Goal: Transaction & Acquisition: Purchase product/service

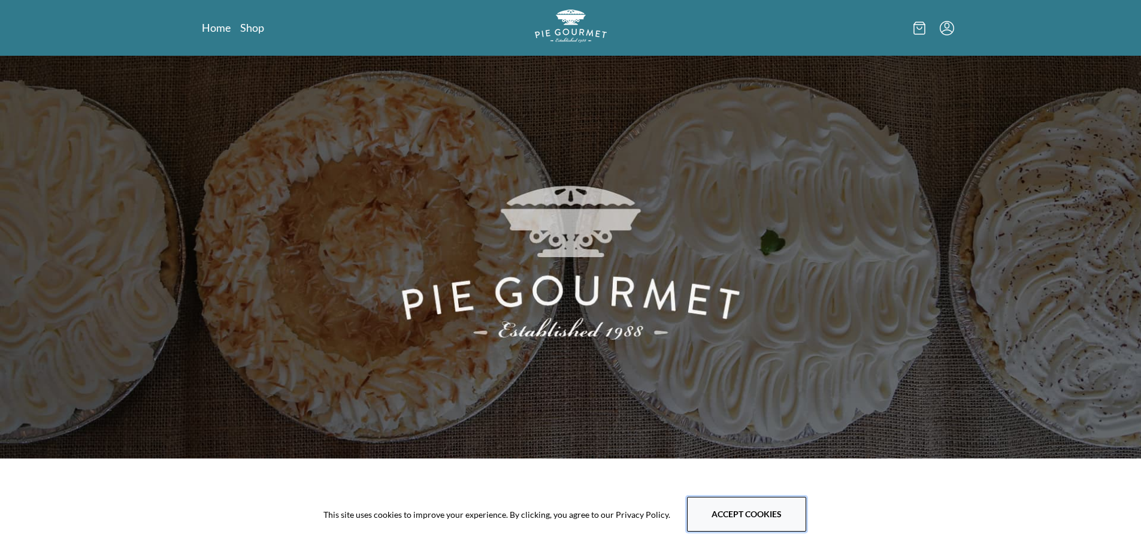
click at [732, 511] on button "Accept cookies" at bounding box center [746, 513] width 119 height 35
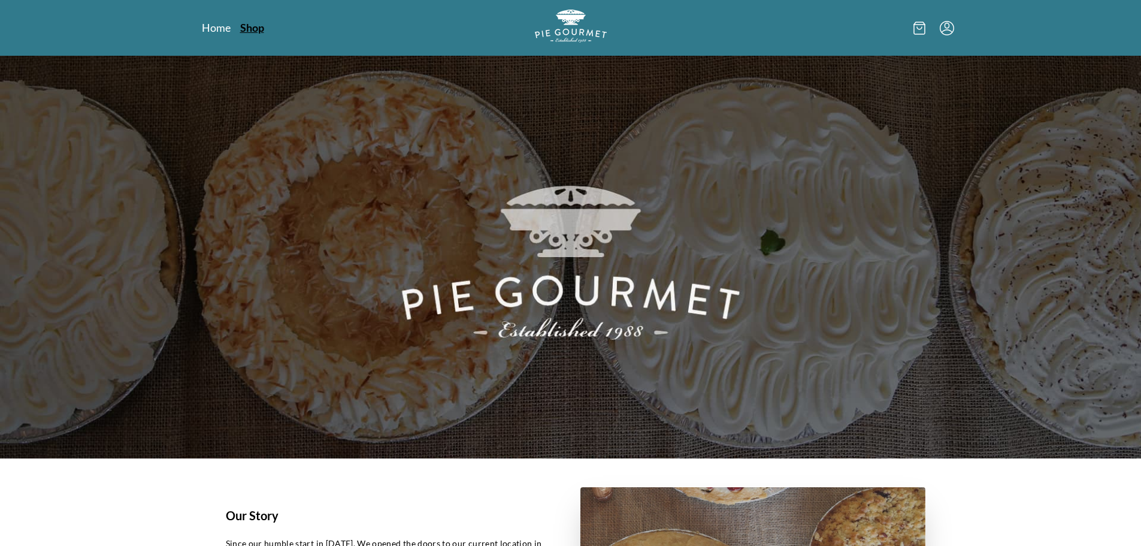
click at [255, 30] on link "Shop" at bounding box center [252, 27] width 24 height 14
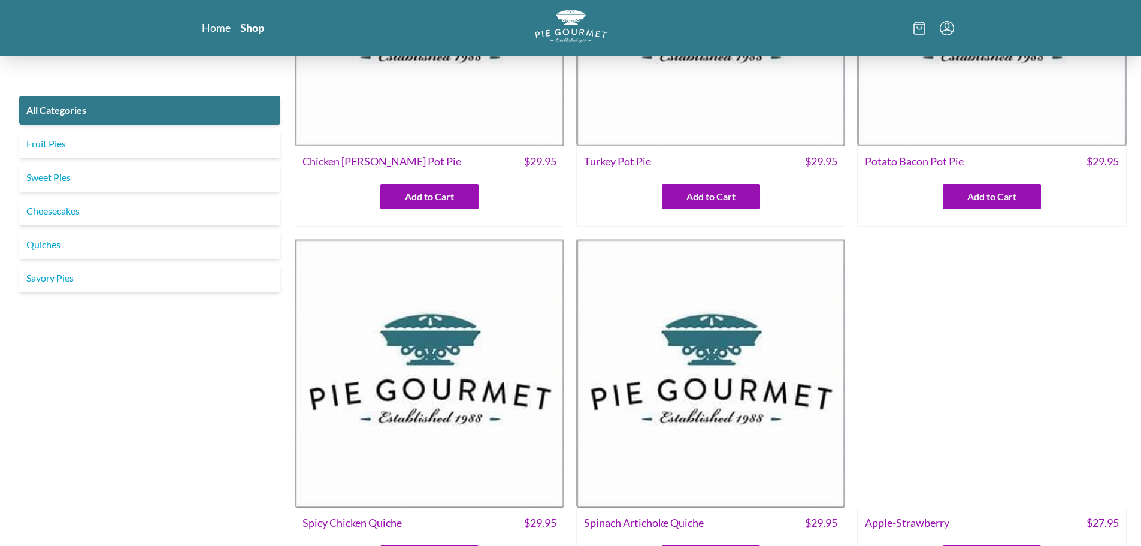
scroll to position [240, 0]
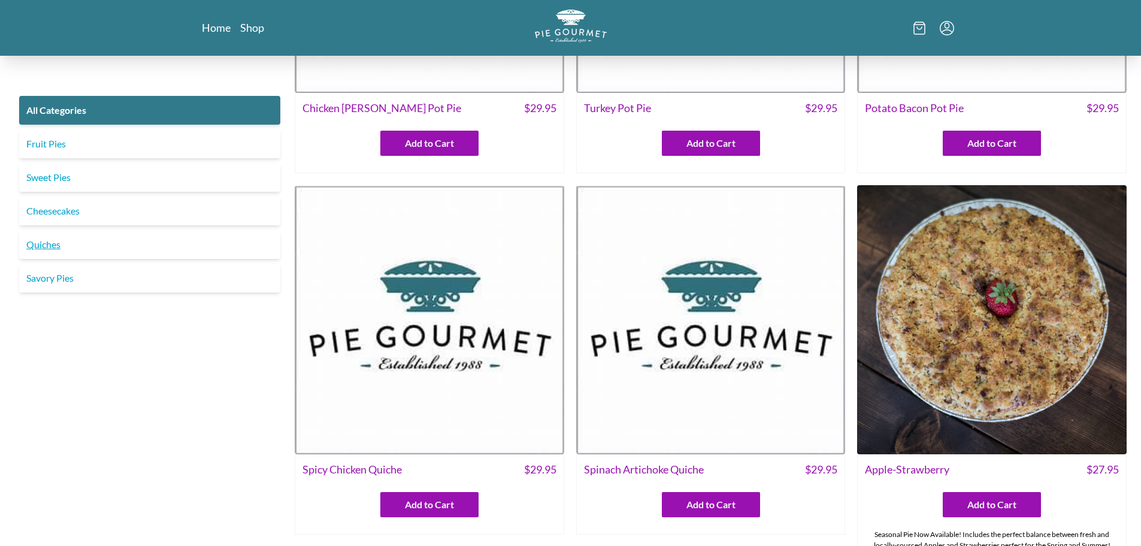
click at [45, 247] on link "Quiches" at bounding box center [149, 244] width 261 height 29
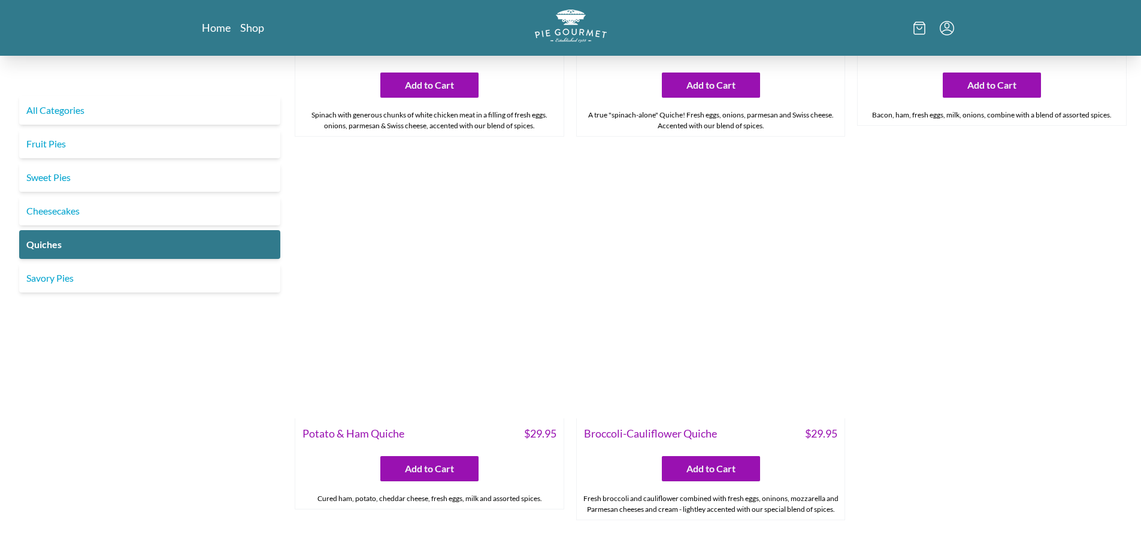
scroll to position [719, 0]
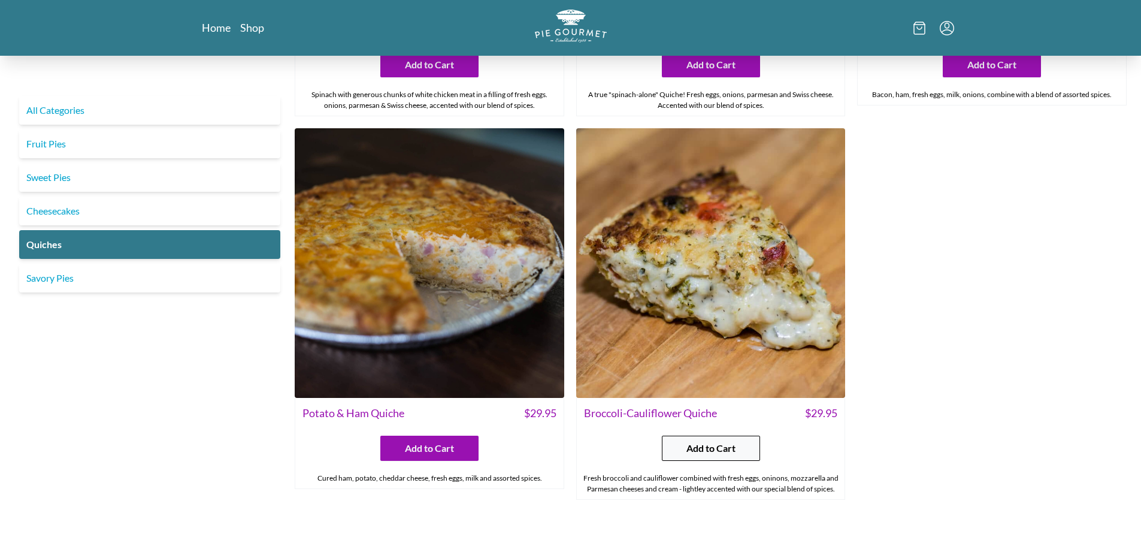
click at [696, 441] on span "Add to Cart" at bounding box center [710, 448] width 49 height 14
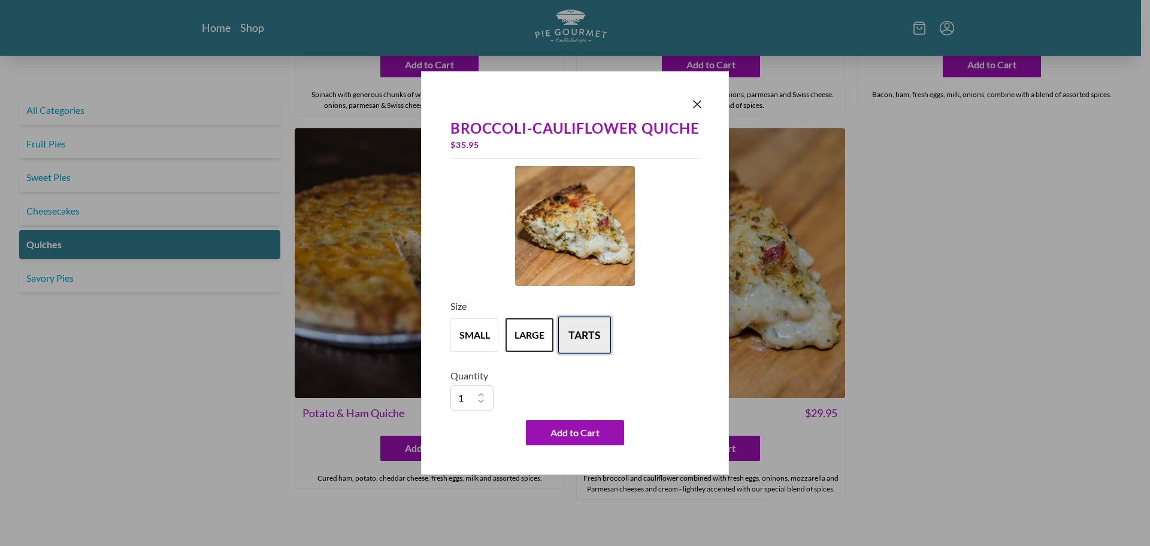
click at [590, 341] on button "tarts" at bounding box center [584, 334] width 53 height 37
click at [529, 338] on button "large" at bounding box center [529, 334] width 53 height 37
click at [579, 439] on span "Add to Cart" at bounding box center [574, 432] width 49 height 14
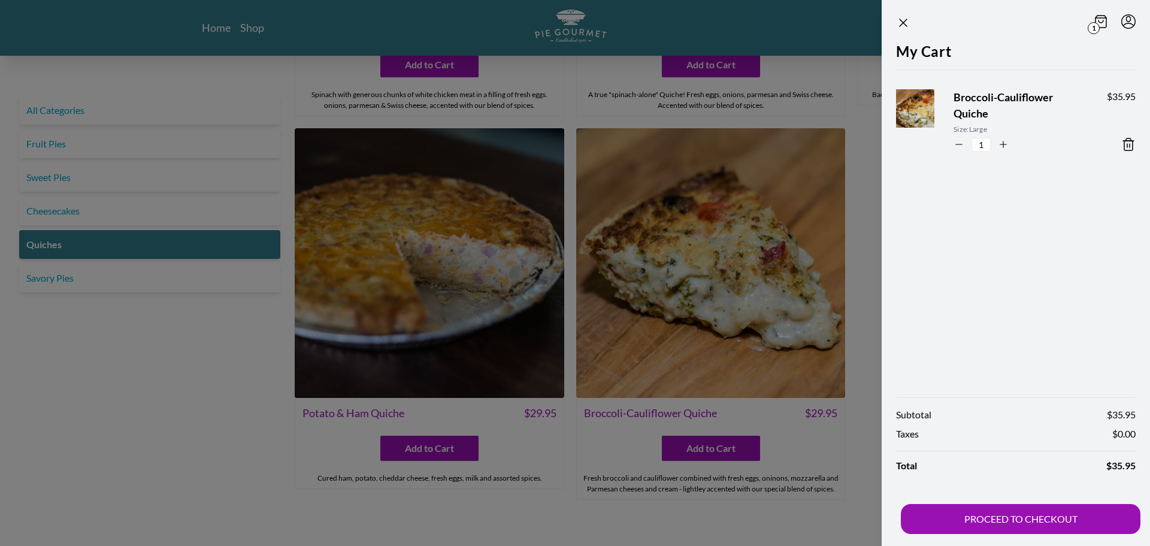
click at [859, 453] on section "1 My Cart Broccoli-Cauliflower Quiche Size: Large 1 $ 35.95 Subtotal $ 35.95 Ta…" at bounding box center [996, 273] width 307 height 546
click at [904, 20] on icon "Close panel" at bounding box center [903, 23] width 14 height 14
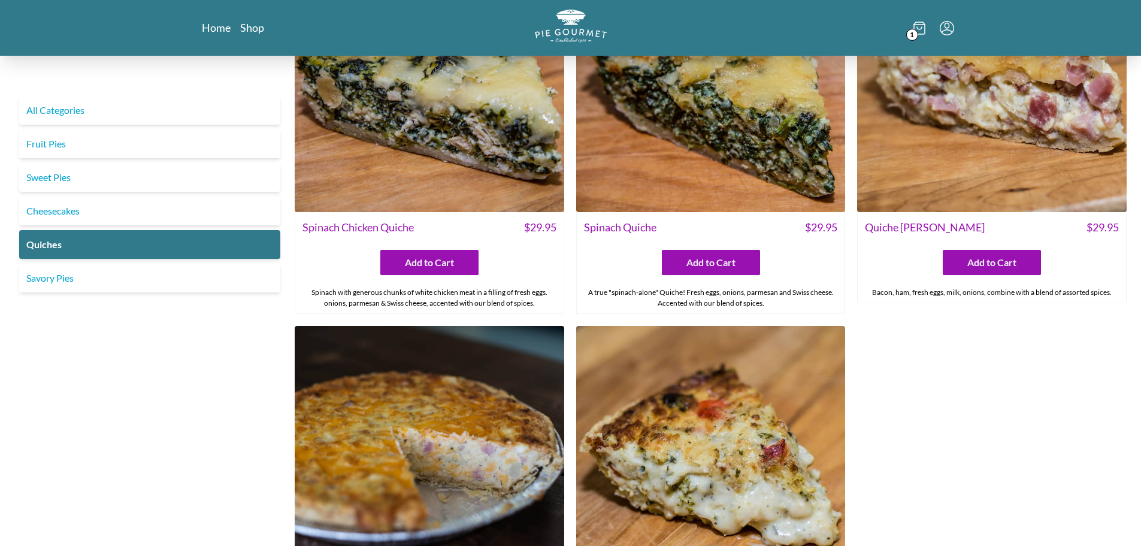
scroll to position [479, 0]
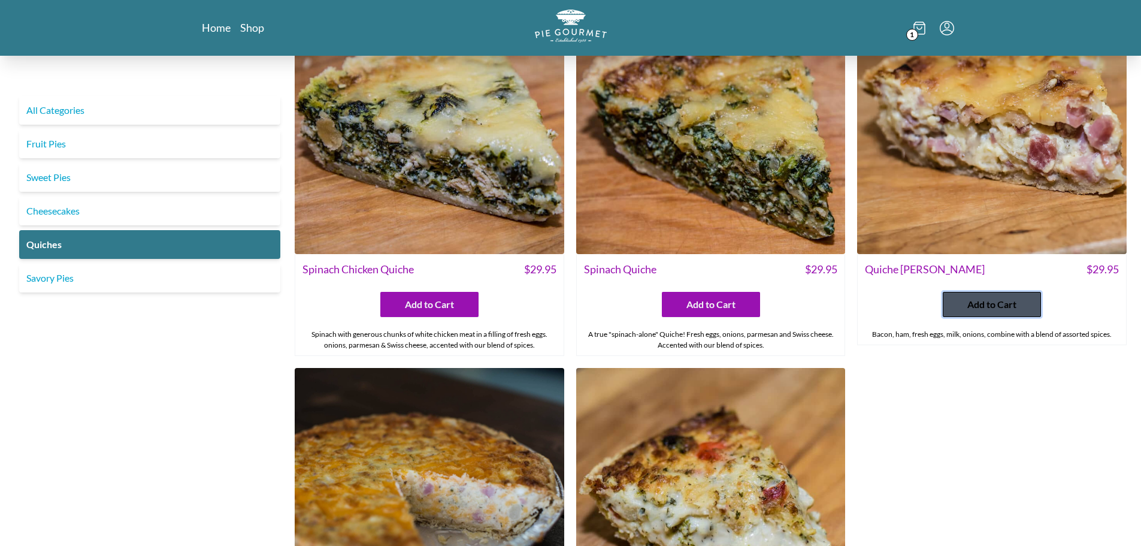
click at [984, 302] on span "Add to Cart" at bounding box center [991, 304] width 49 height 14
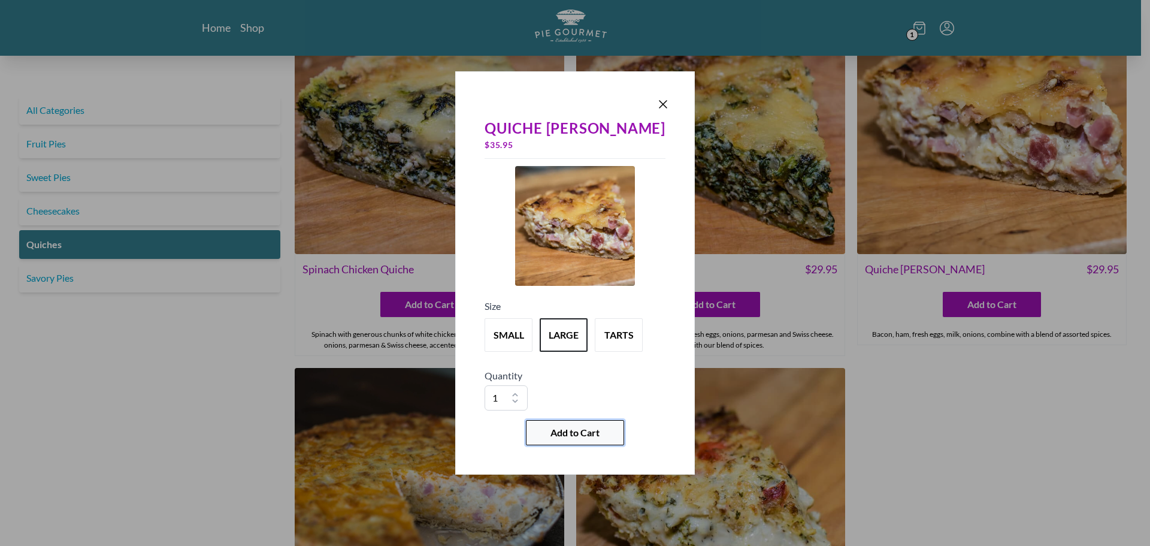
click at [583, 427] on span "Add to Cart" at bounding box center [574, 432] width 49 height 14
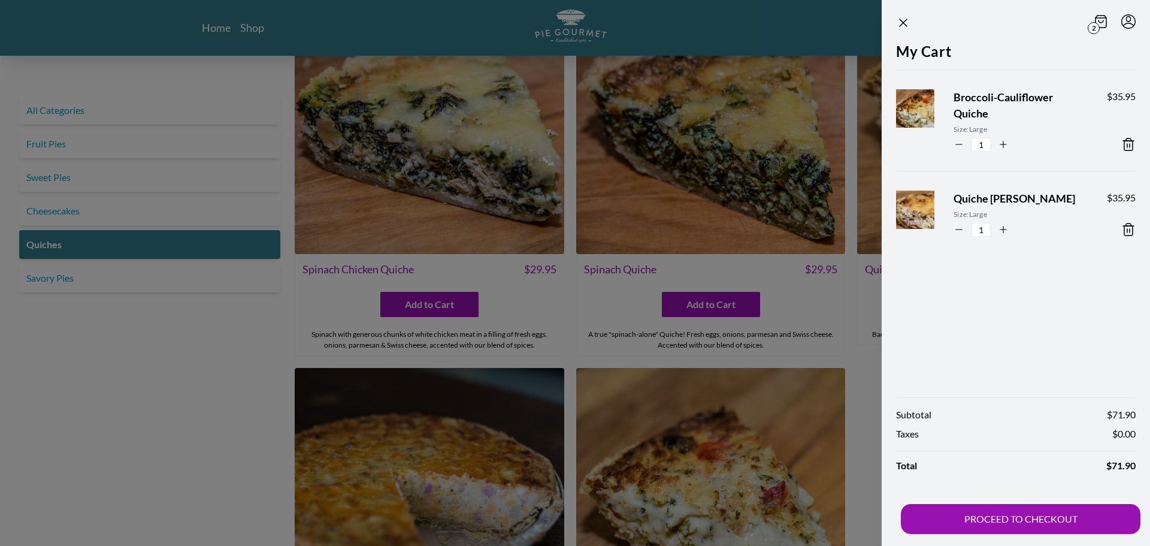
click at [185, 429] on div at bounding box center [575, 273] width 1150 height 546
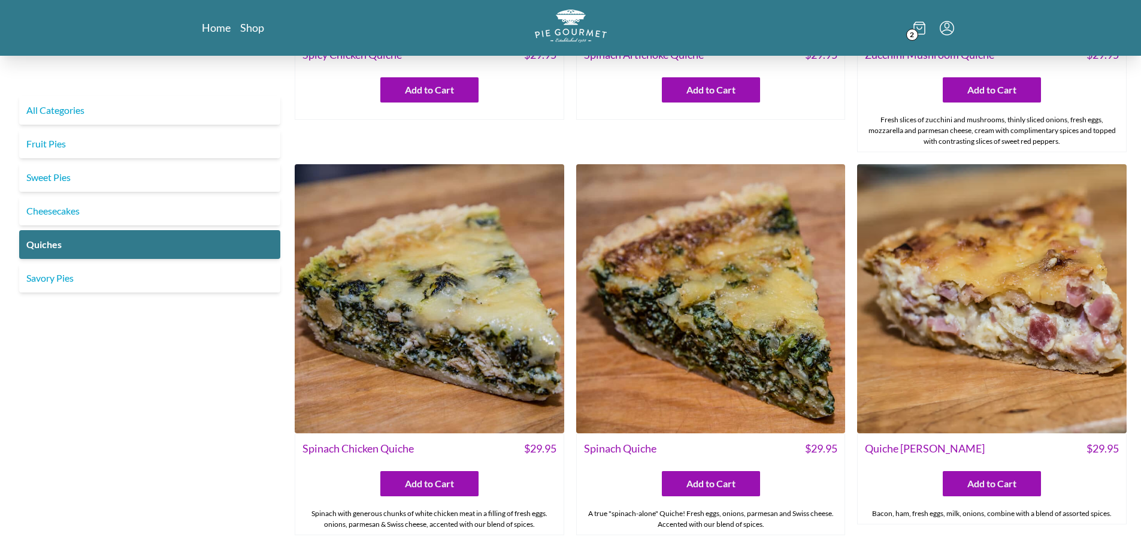
scroll to position [299, 0]
